Goal: Task Accomplishment & Management: Complete application form

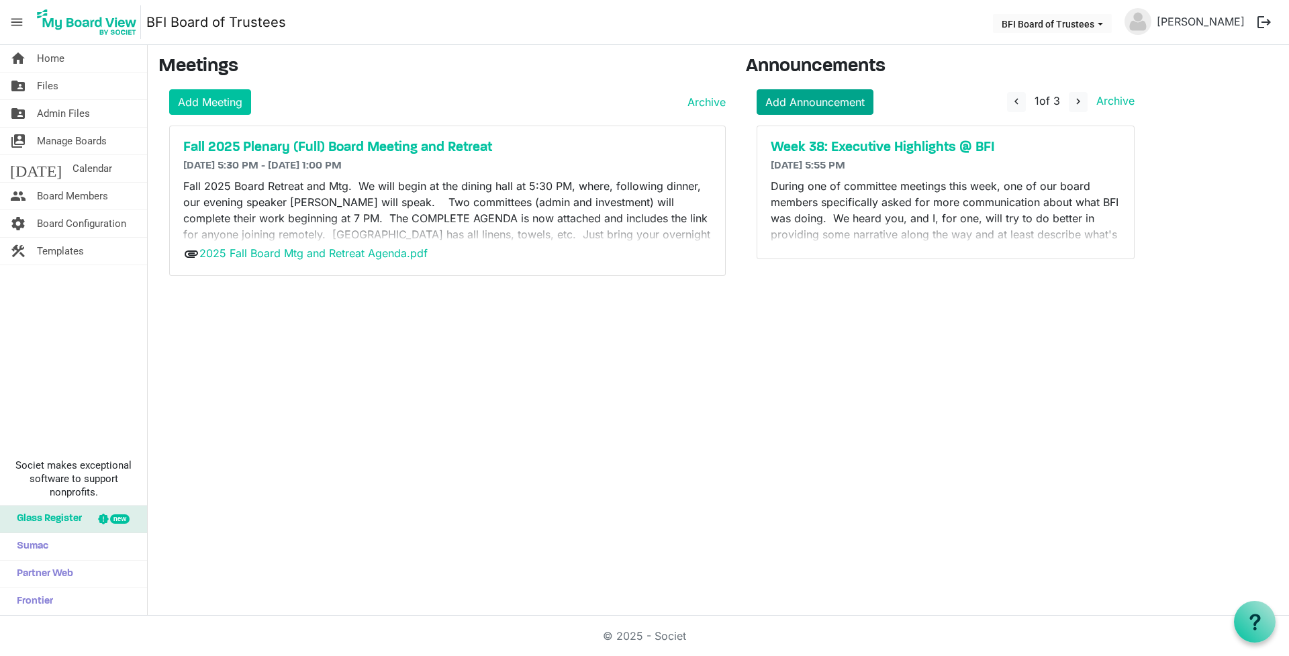
click at [812, 97] on link "Add Announcement" at bounding box center [815, 102] width 117 height 26
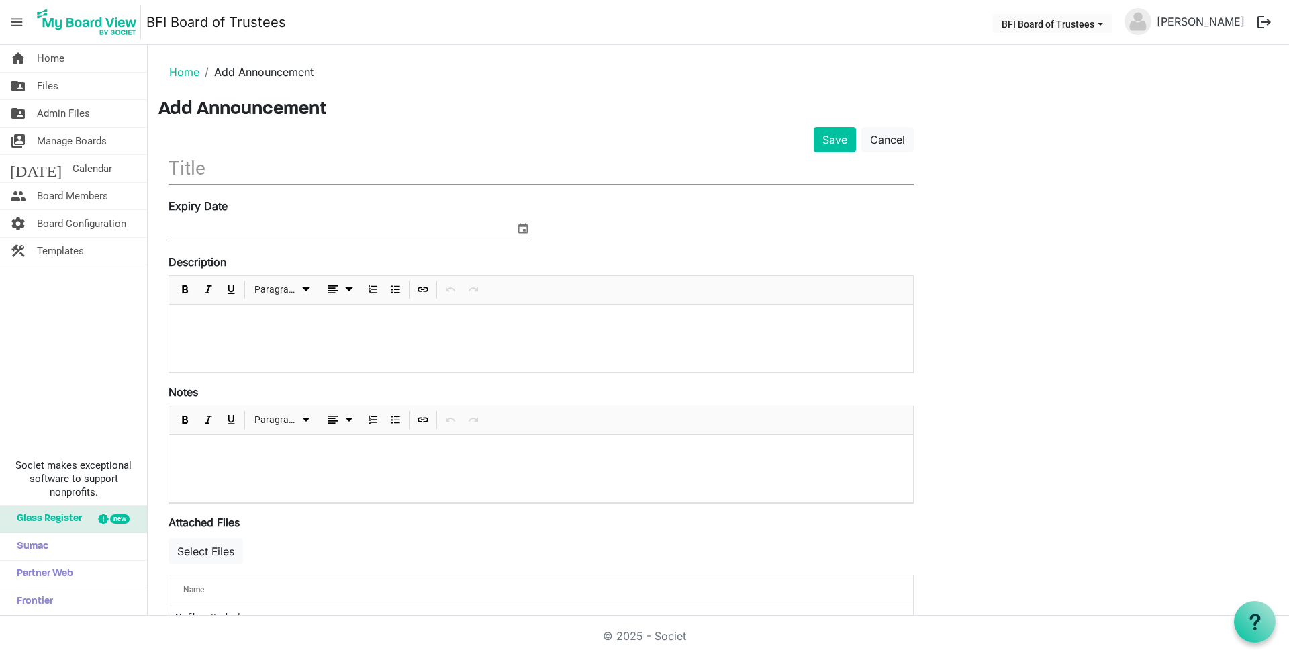
click at [227, 170] on input "text" at bounding box center [541, 168] width 745 height 32
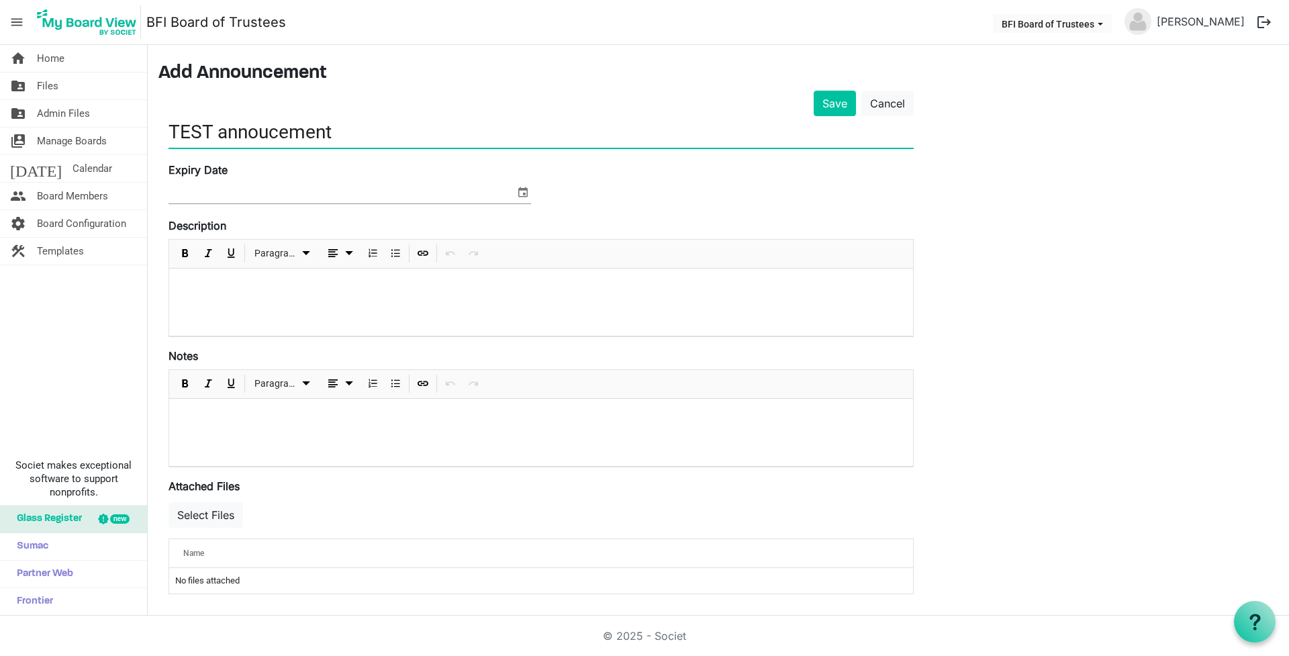
scroll to position [36, 0]
type input "TEST annoucement"
click at [521, 194] on span "select" at bounding box center [523, 191] width 16 height 17
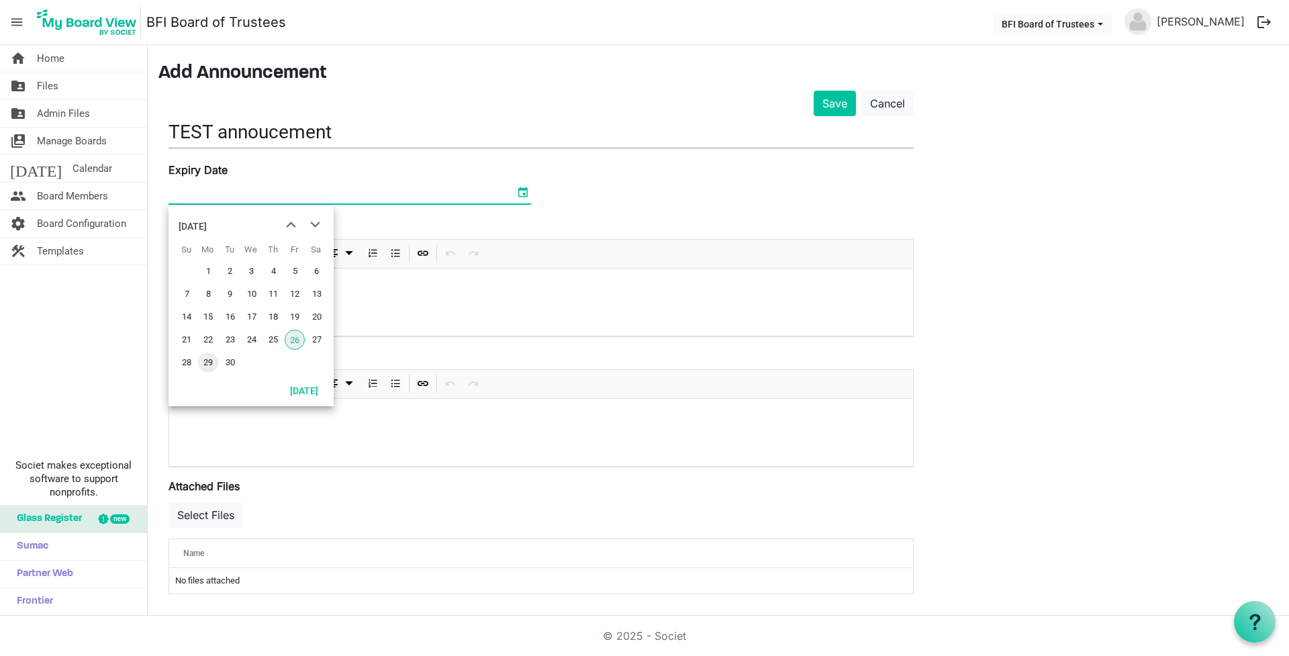
click at [204, 359] on span "29" at bounding box center [208, 362] width 20 height 20
type input "9/29/2025"
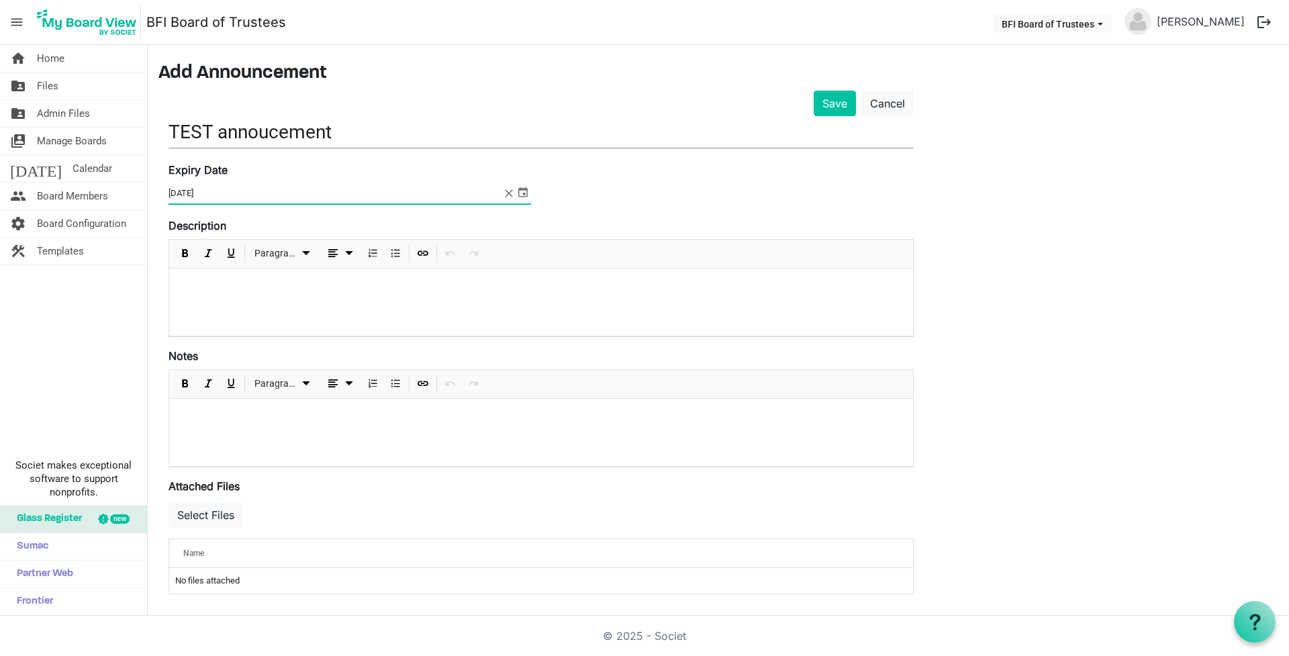
click at [336, 303] on div at bounding box center [541, 302] width 744 height 67
click at [268, 132] on input "TEST annoucement" at bounding box center [541, 132] width 745 height 32
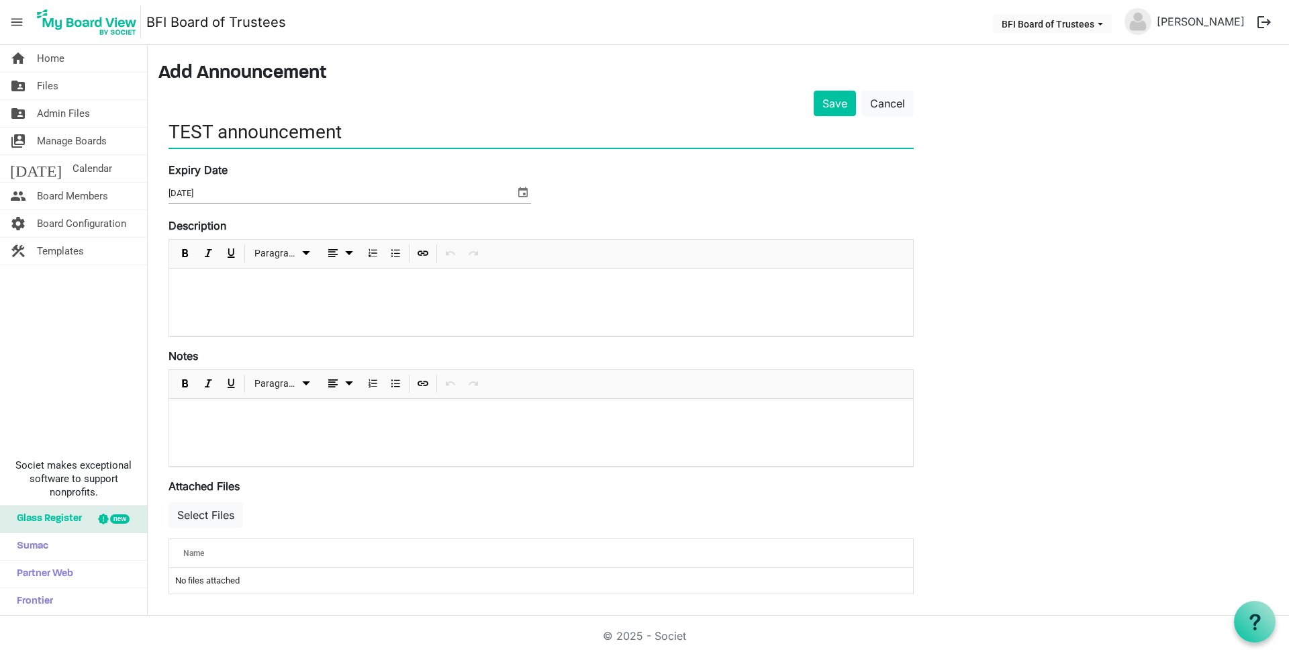
click at [372, 138] on input "TEST announcement" at bounding box center [541, 132] width 745 height 32
type input "TEST announcement"
click at [828, 103] on button "Save" at bounding box center [835, 104] width 42 height 26
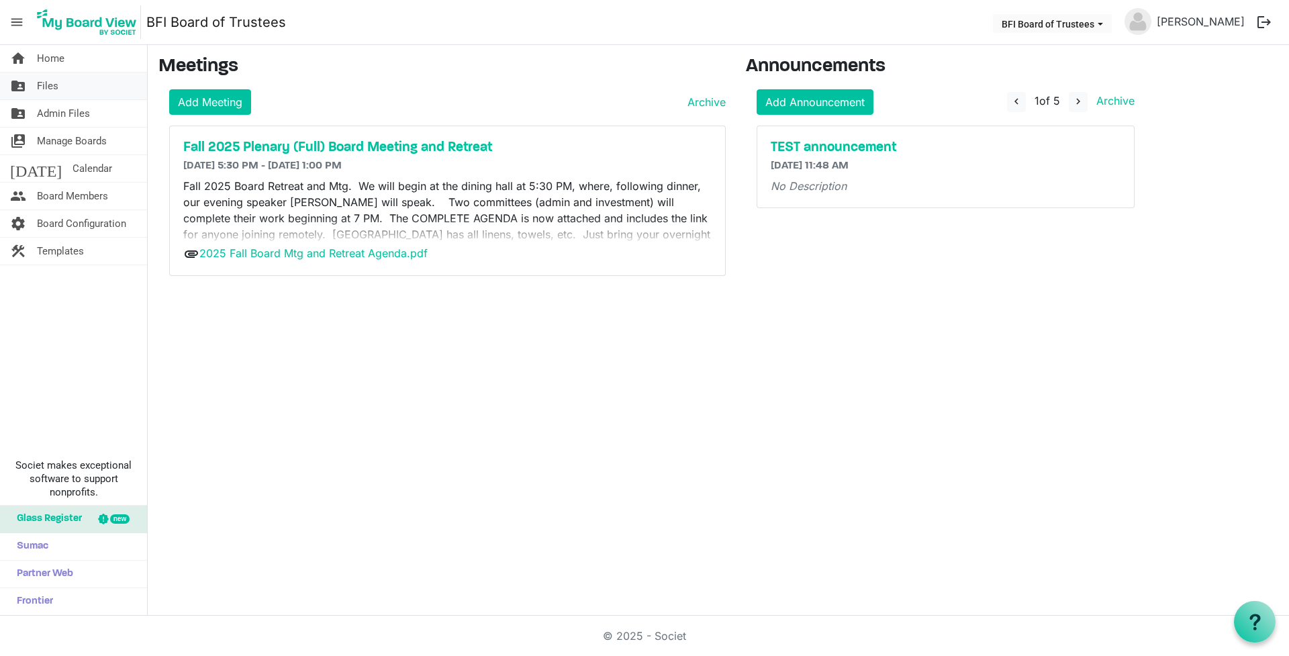
click at [51, 86] on span "Files" at bounding box center [47, 86] width 21 height 27
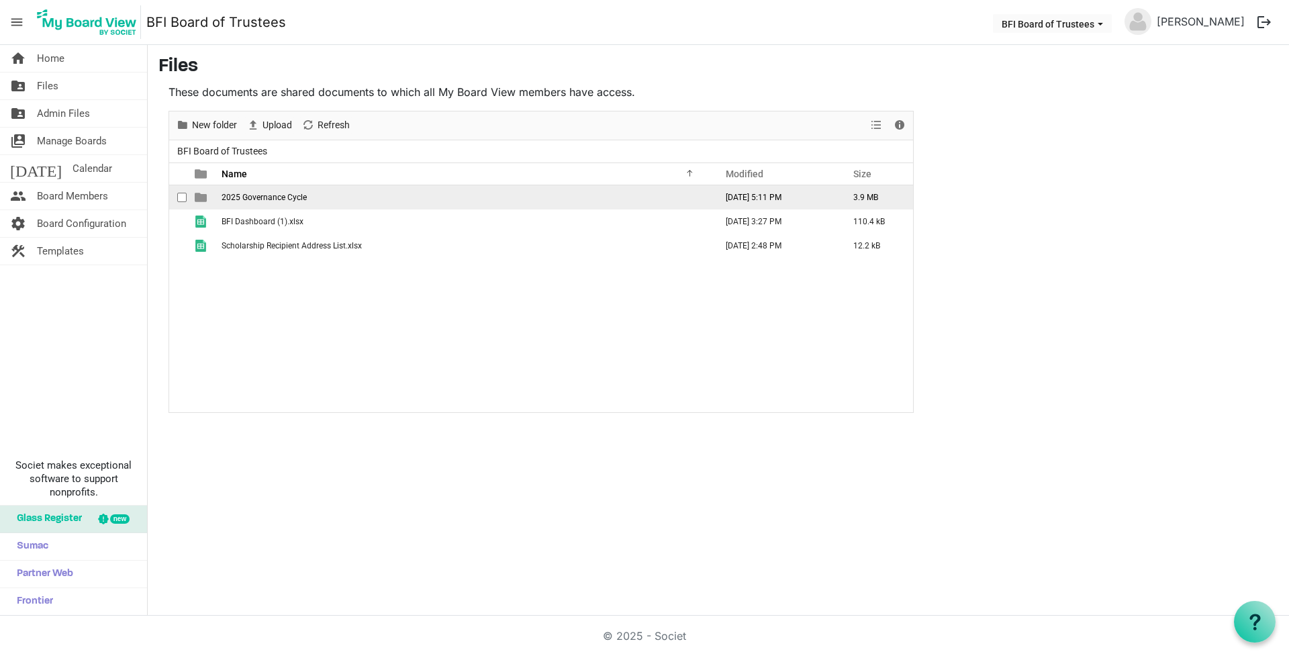
click at [256, 198] on span "2025 Governance Cycle" at bounding box center [264, 197] width 85 height 9
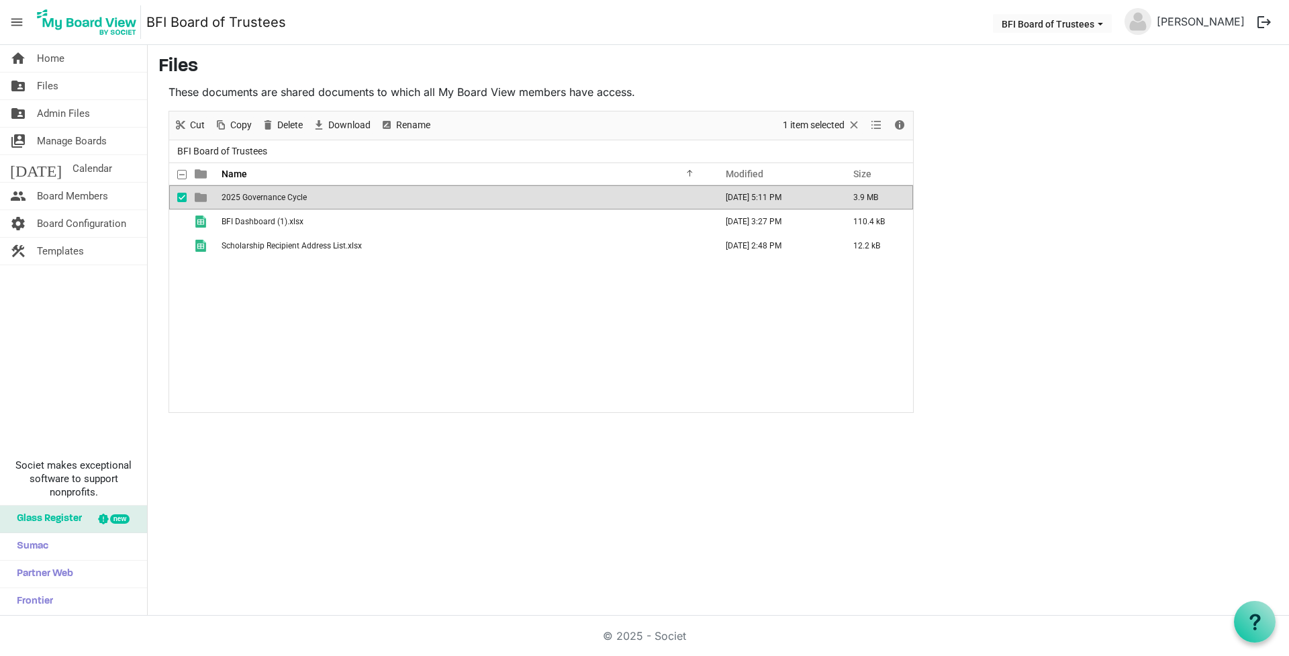
click at [256, 198] on span "2025 Governance Cycle" at bounding box center [264, 197] width 85 height 9
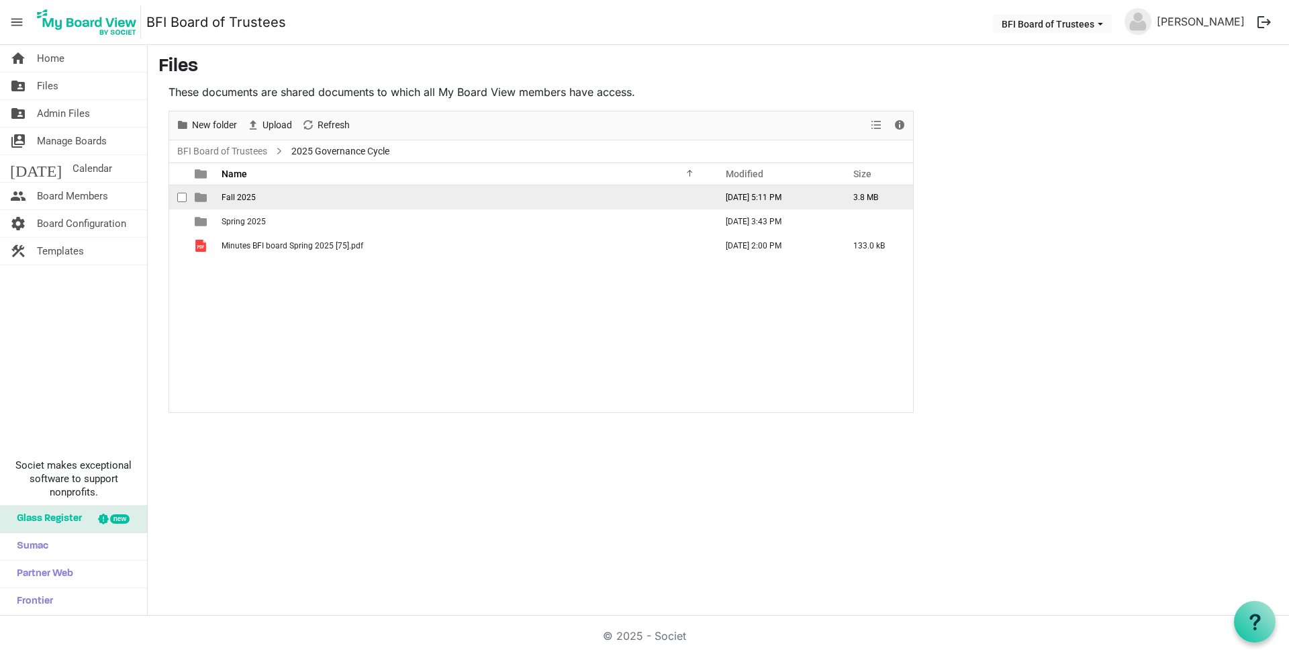
click at [238, 197] on span "Fall 2025" at bounding box center [239, 197] width 34 height 9
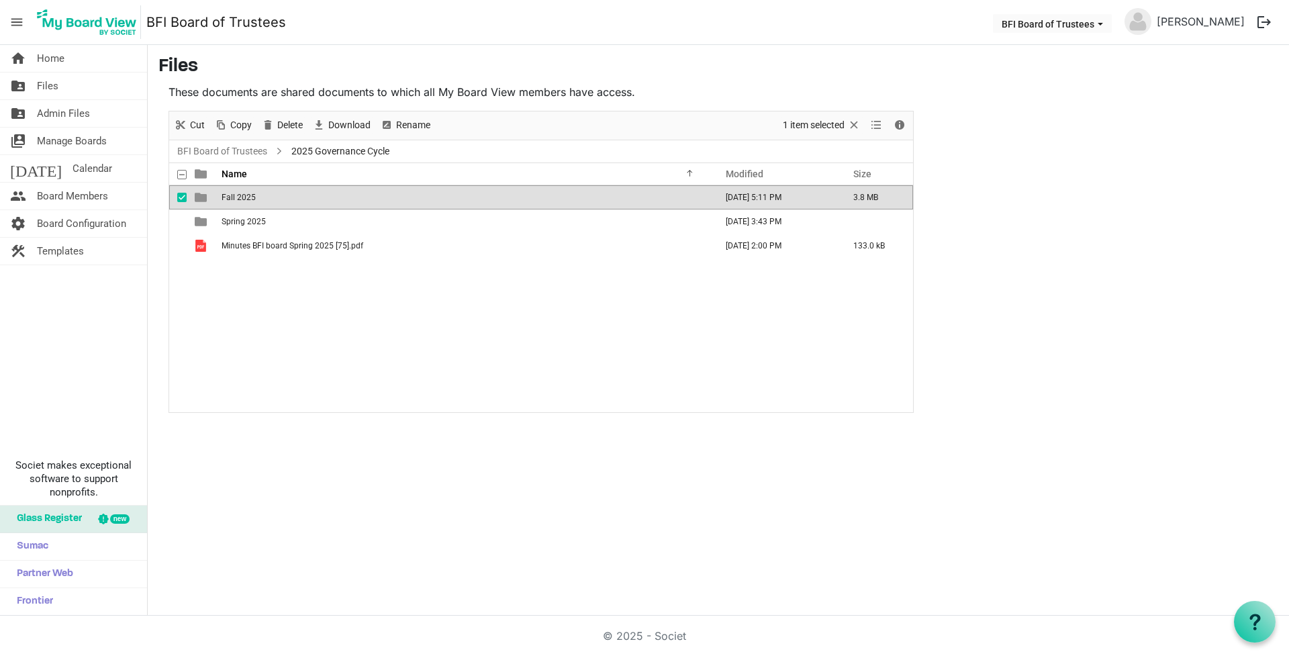
click at [238, 197] on span "Fall 2025" at bounding box center [239, 197] width 34 height 9
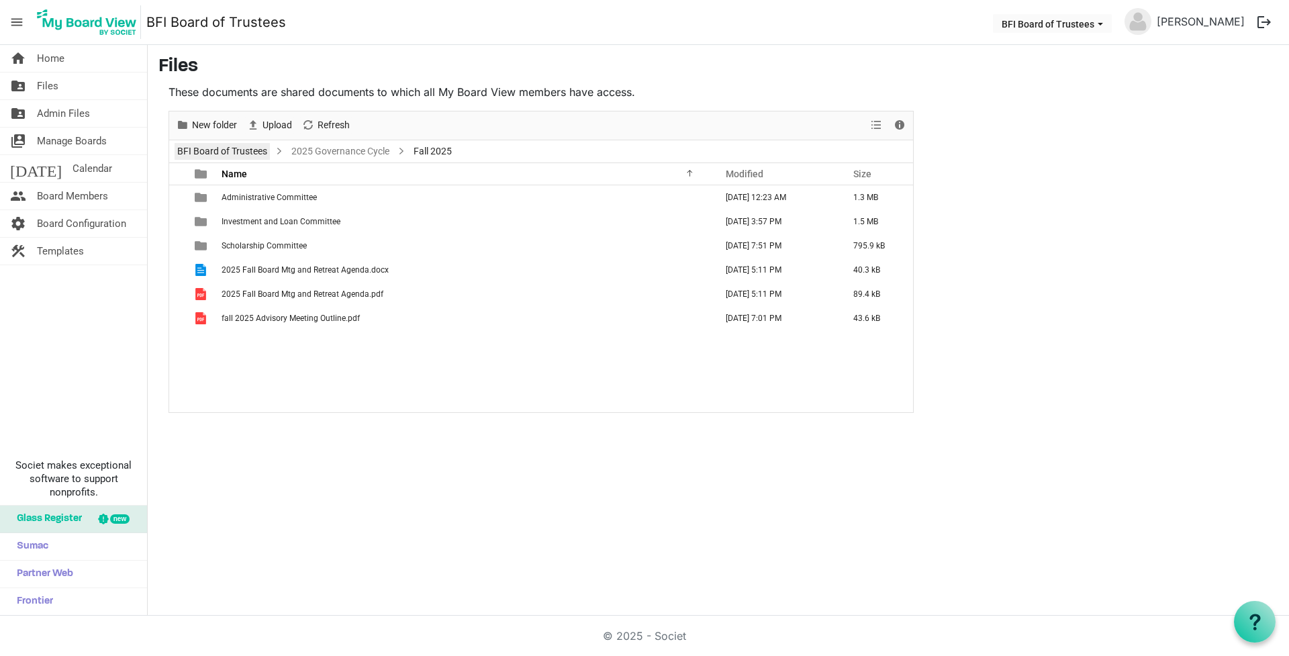
click at [252, 150] on link "BFI Board of Trustees" at bounding box center [222, 151] width 95 height 17
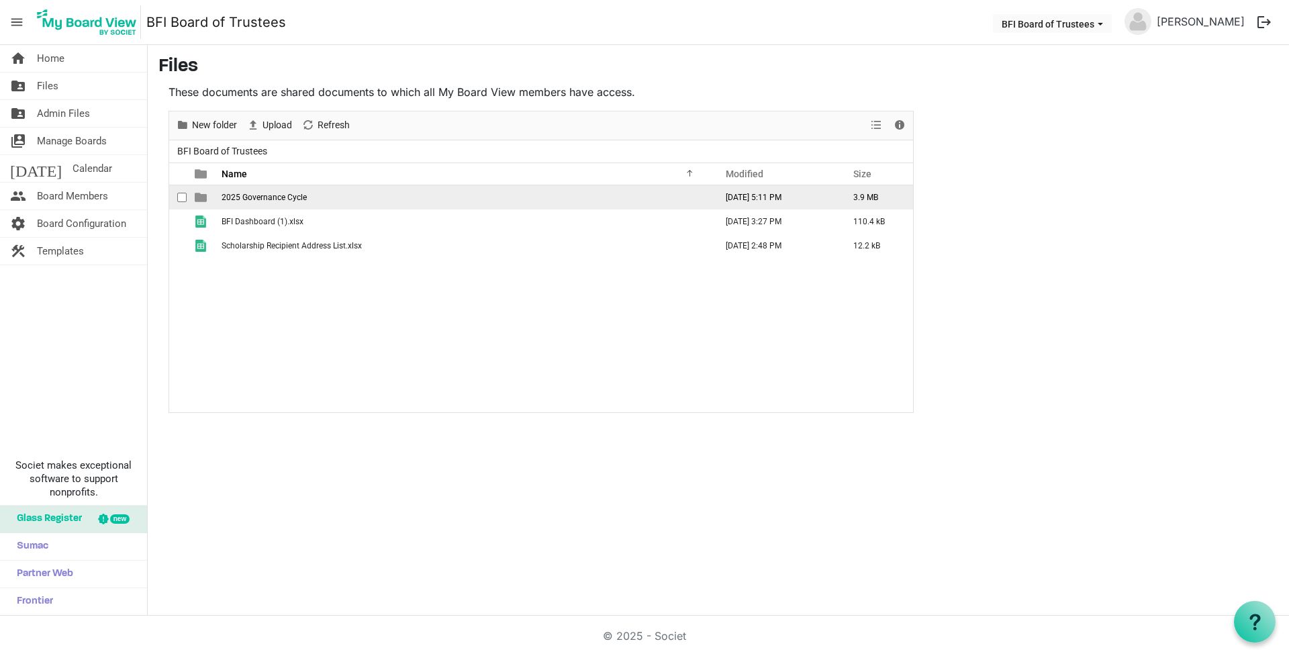
click at [260, 198] on span "2025 Governance Cycle" at bounding box center [264, 197] width 85 height 9
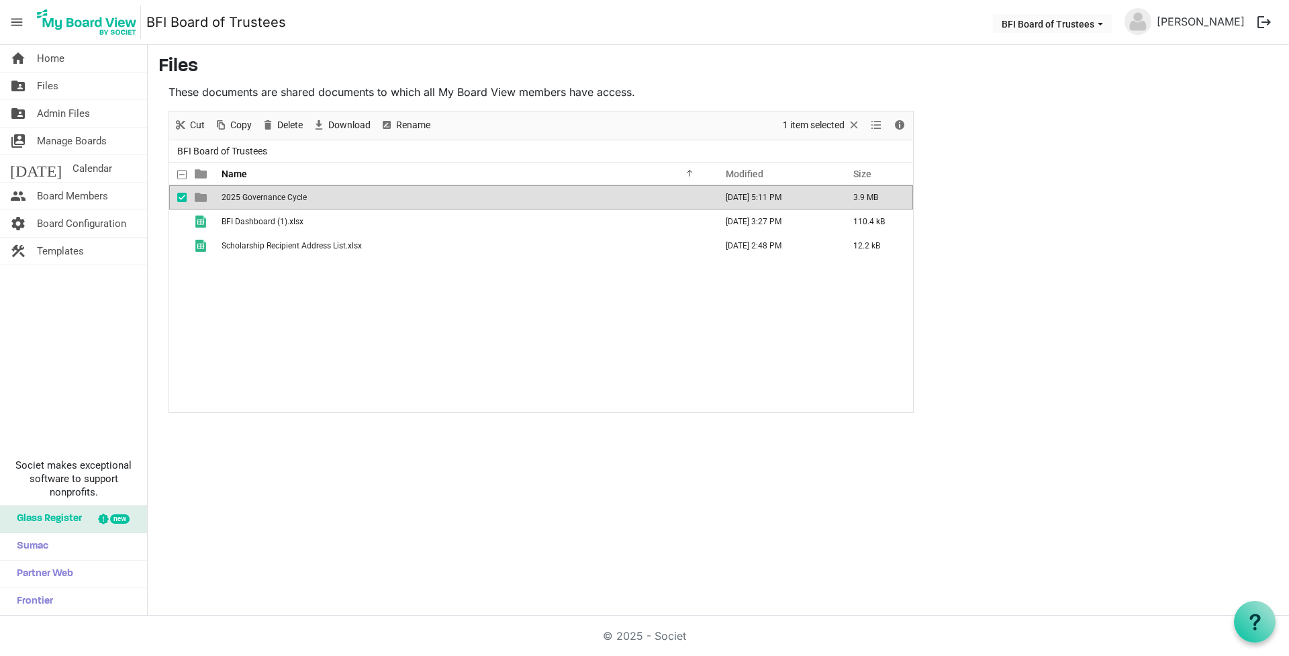
click at [260, 198] on span "2025 Governance Cycle" at bounding box center [264, 197] width 85 height 9
